Goal: Transaction & Acquisition: Purchase product/service

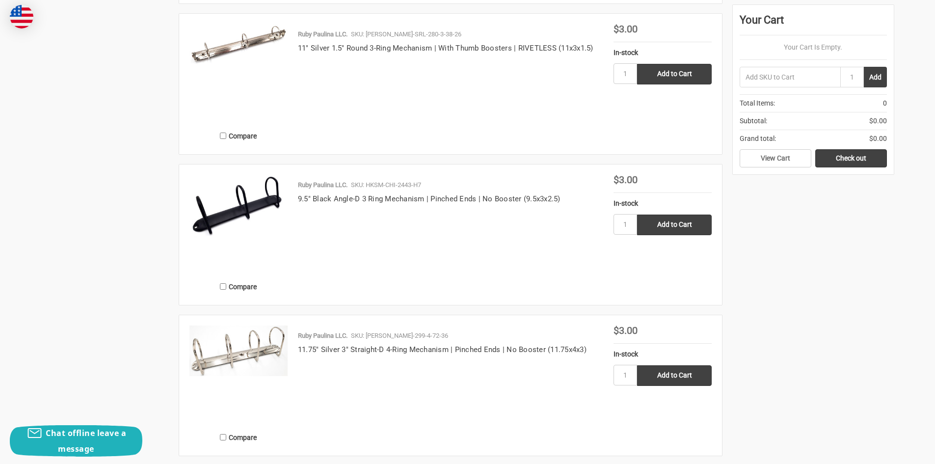
scroll to position [1571, 0]
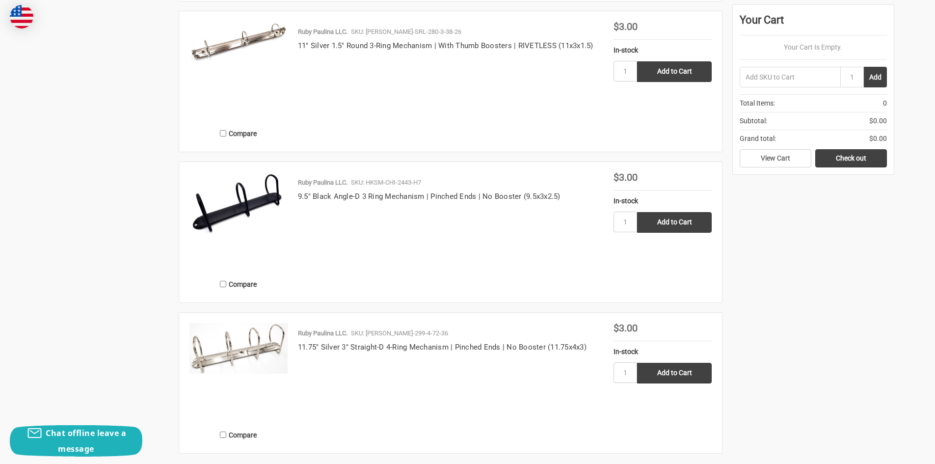
click at [254, 349] on img at bounding box center [239, 348] width 98 height 51
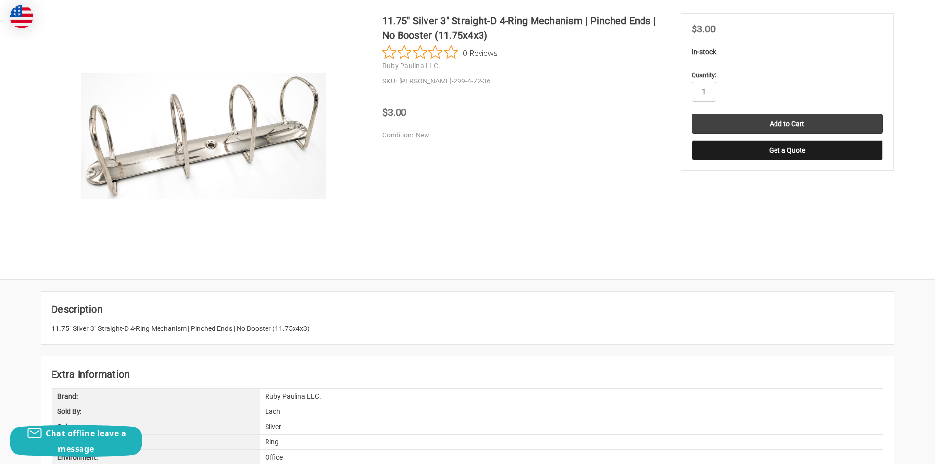
scroll to position [147, 0]
